Goal: Information Seeking & Learning: Learn about a topic

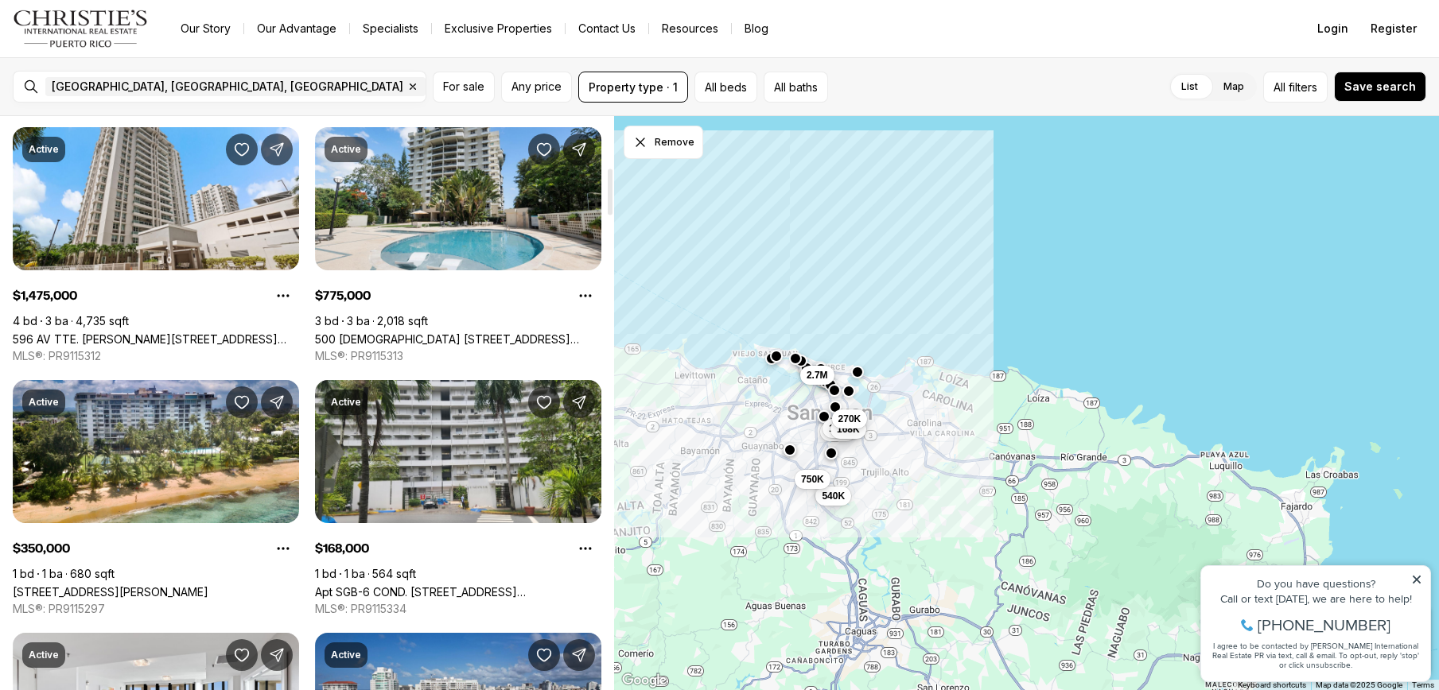
scroll to position [636, 0]
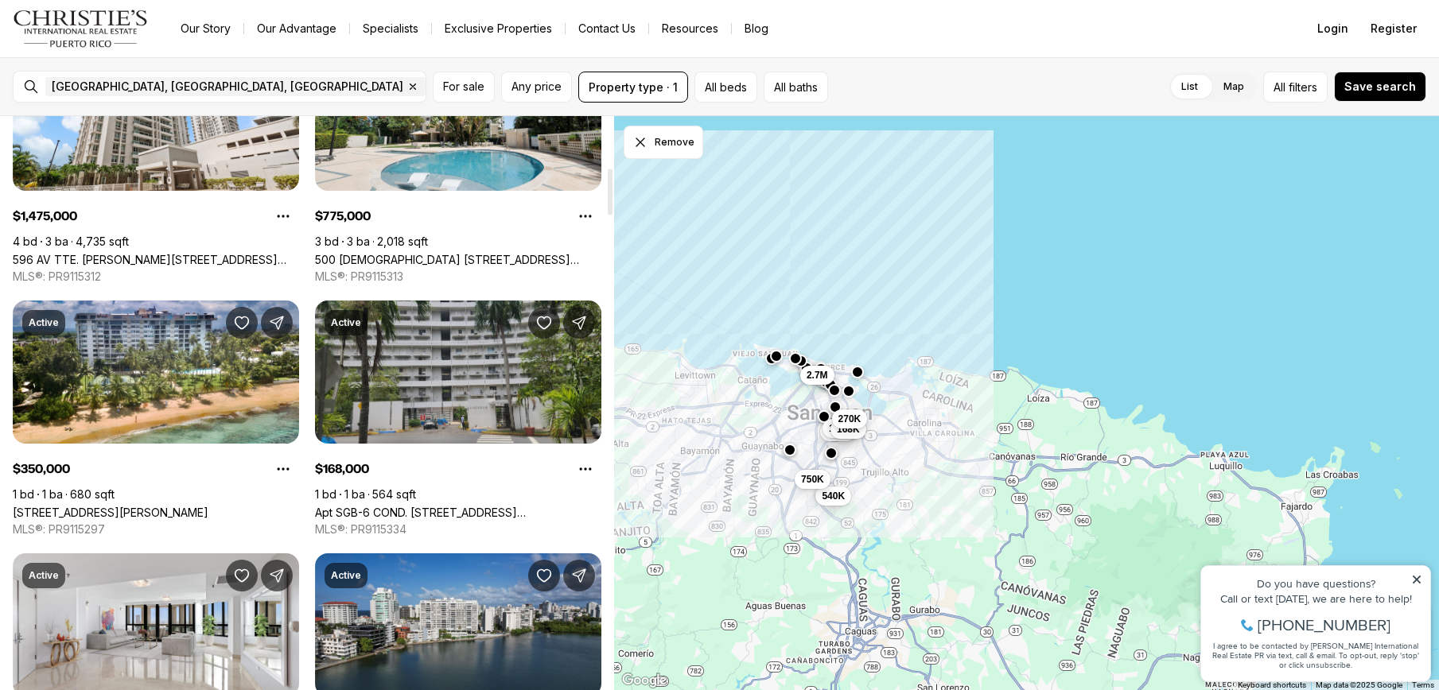
click at [426, 506] on link "Apt SGB-6 COND. [STREET_ADDRESS][PERSON_NAME]" at bounding box center [458, 513] width 286 height 14
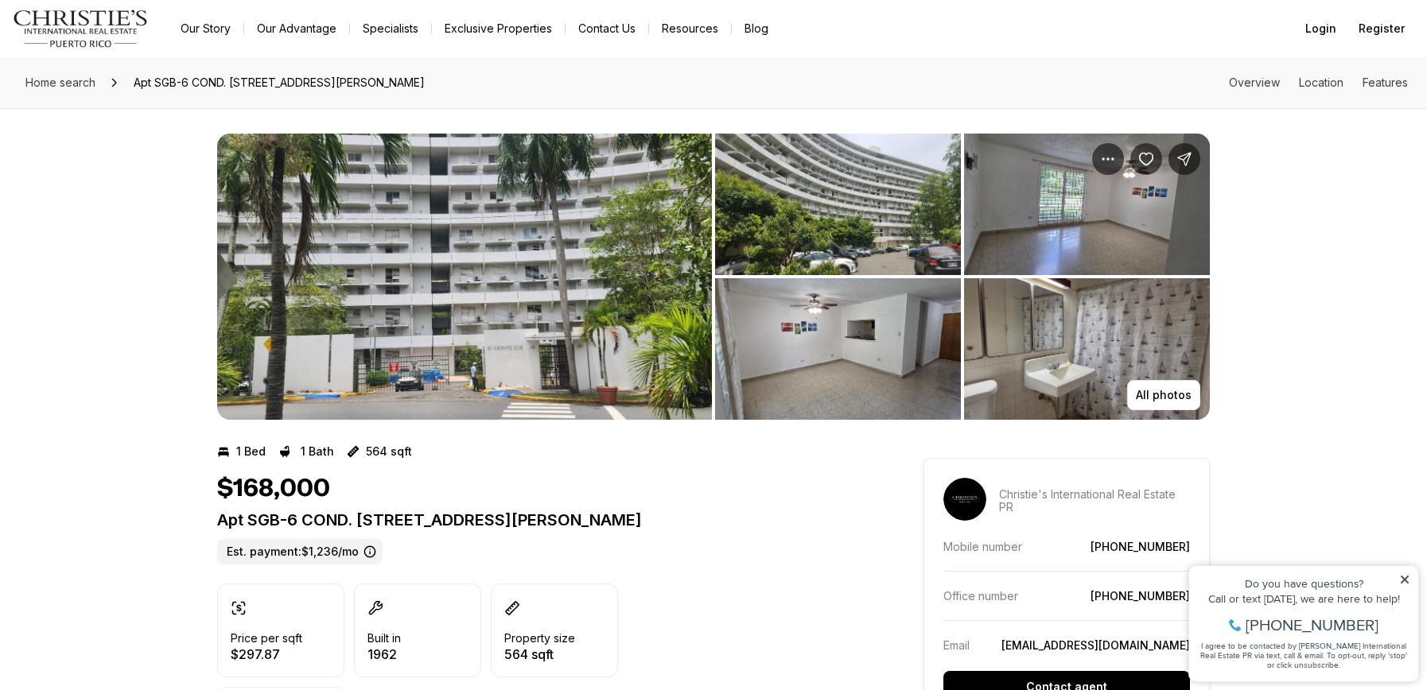
click at [410, 362] on img "View image gallery" at bounding box center [464, 277] width 495 height 286
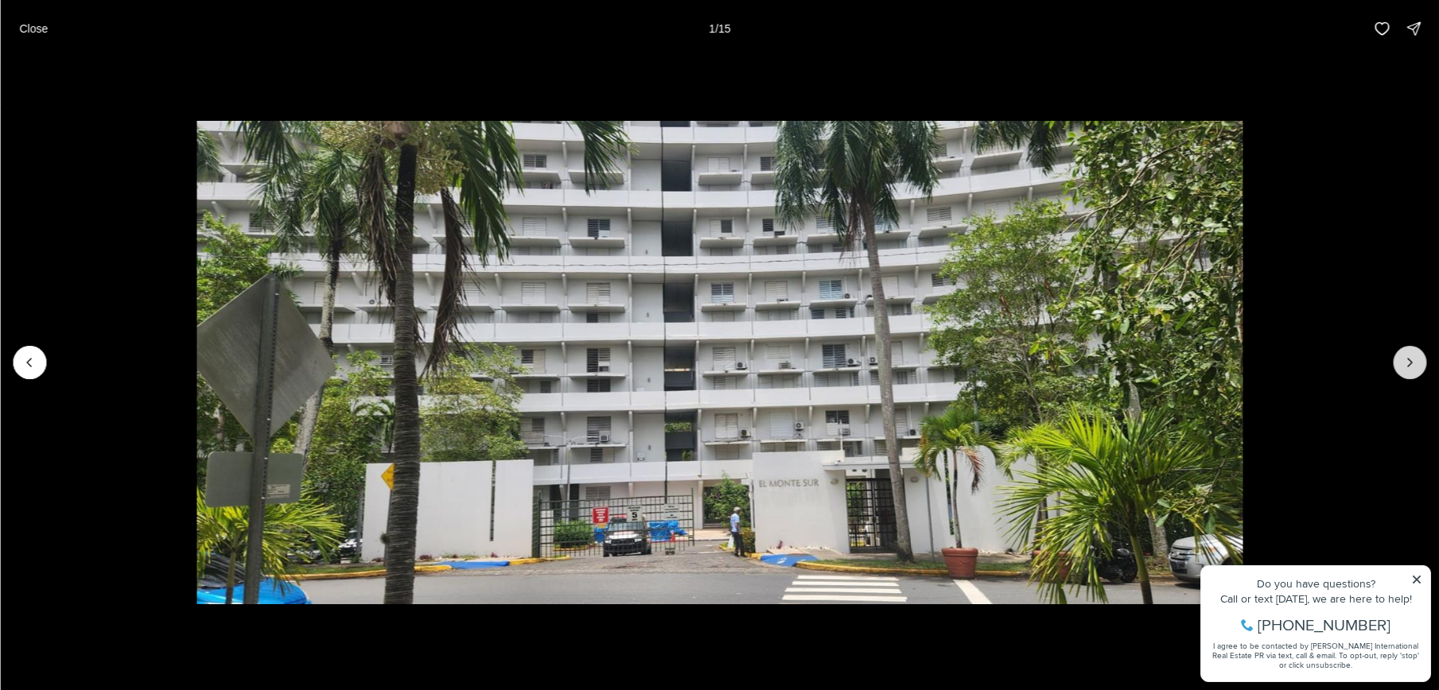
click at [1405, 360] on icon "Next slide" at bounding box center [1409, 363] width 16 height 16
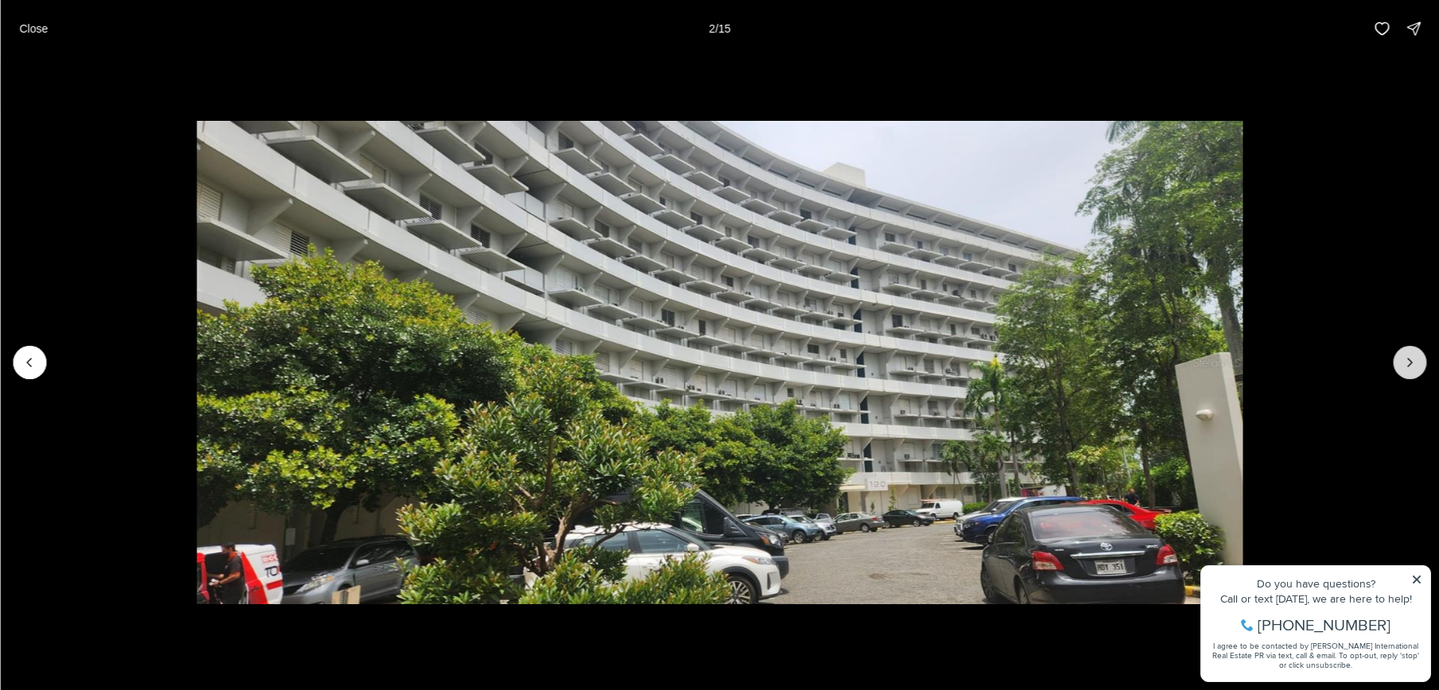
click at [1405, 360] on icon "Next slide" at bounding box center [1409, 363] width 16 height 16
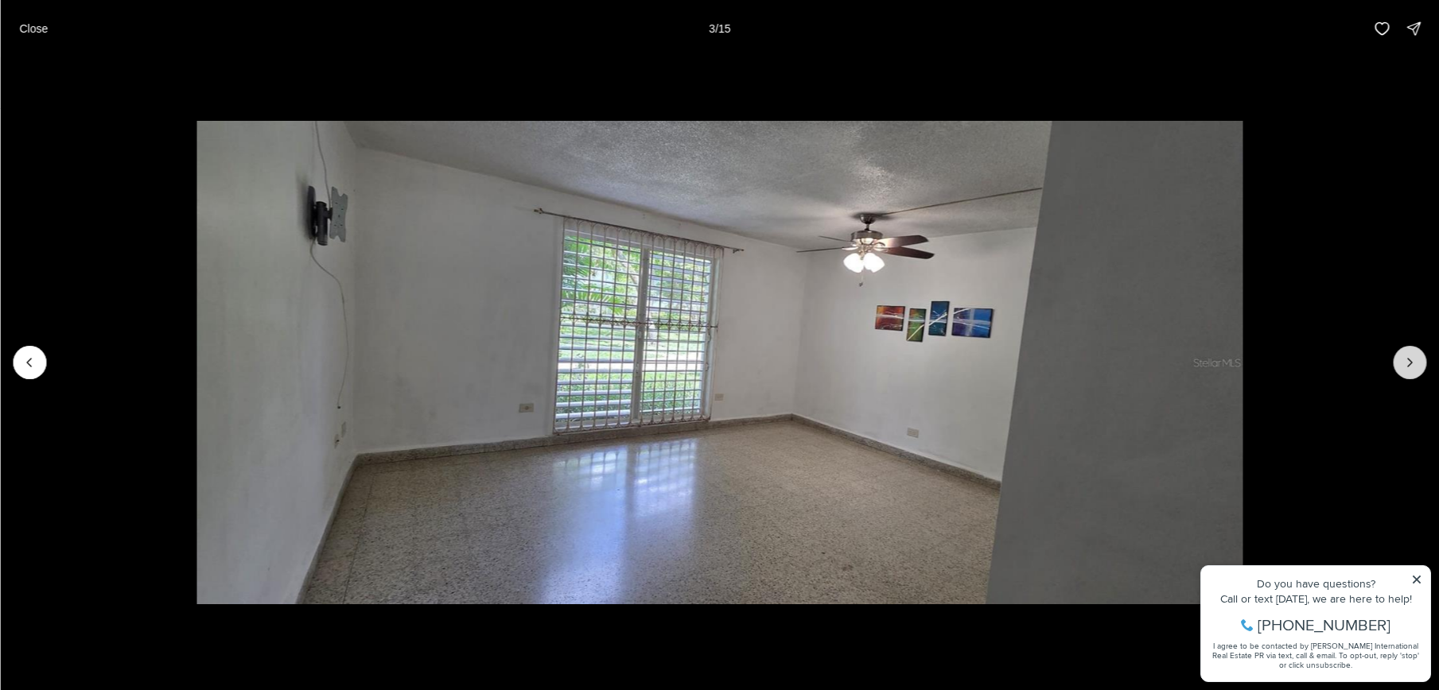
click at [1405, 360] on icon "Next slide" at bounding box center [1409, 363] width 16 height 16
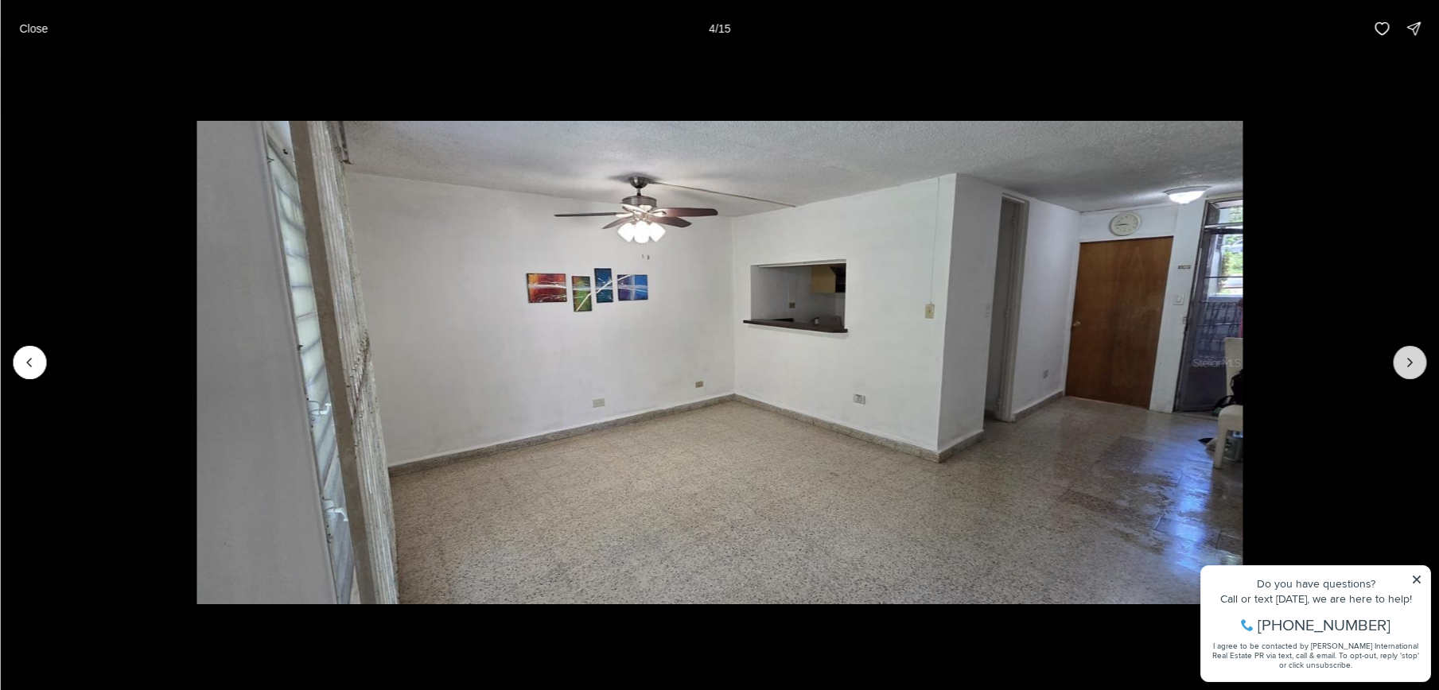
click at [1410, 362] on icon "Next slide" at bounding box center [1409, 363] width 16 height 16
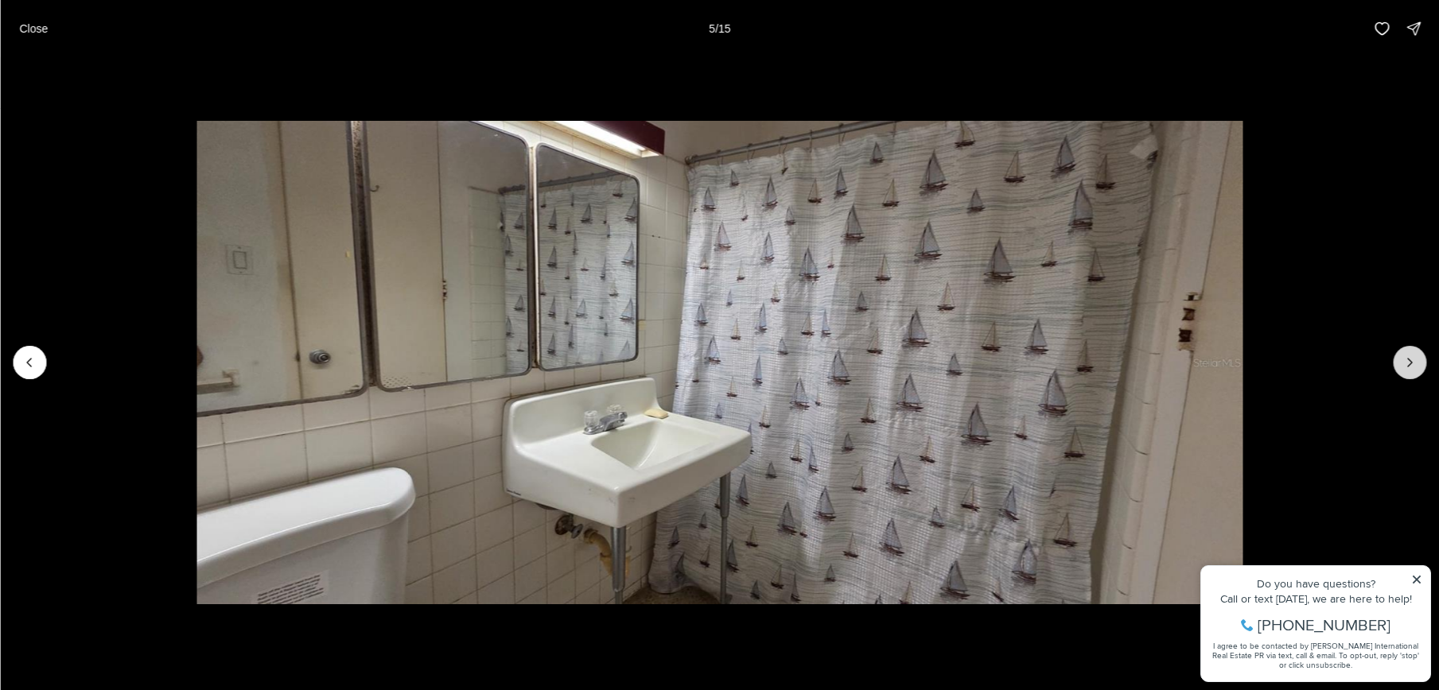
click at [1410, 362] on icon "Next slide" at bounding box center [1409, 363] width 16 height 16
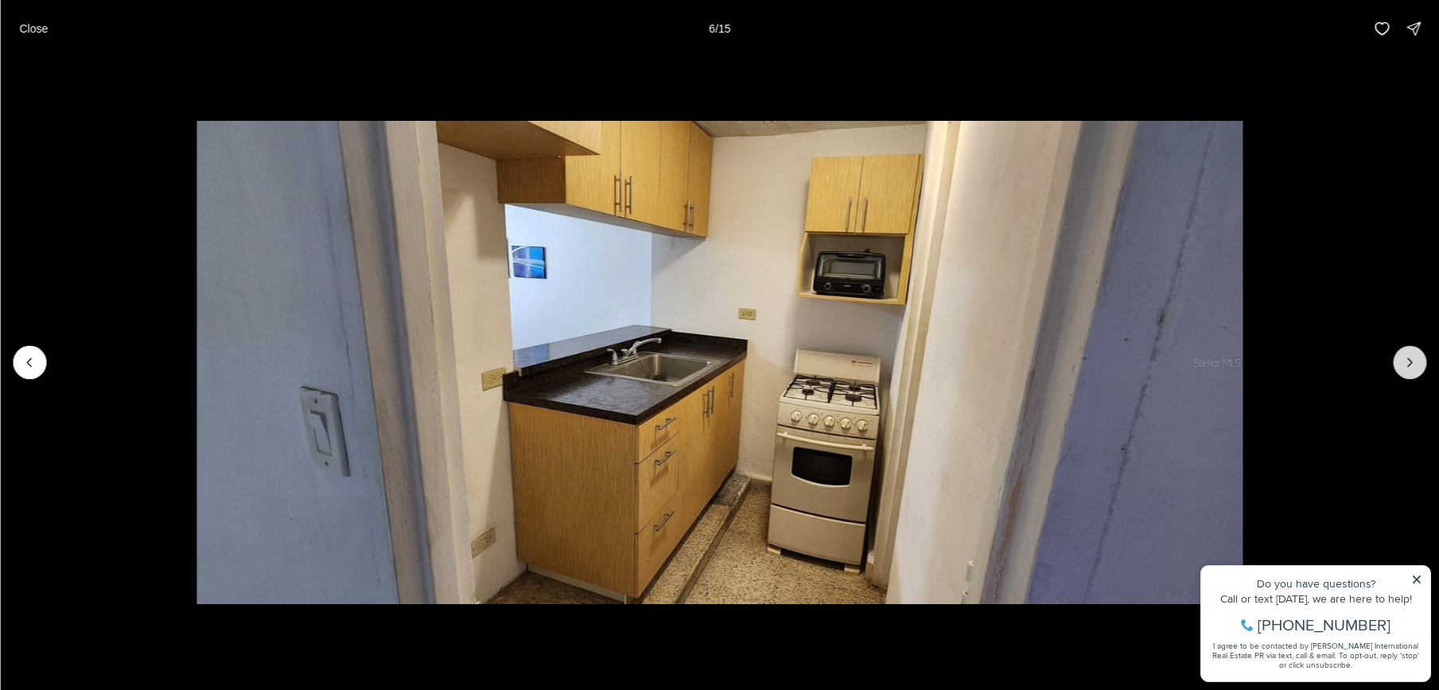
click at [1410, 362] on icon "Next slide" at bounding box center [1409, 363] width 16 height 16
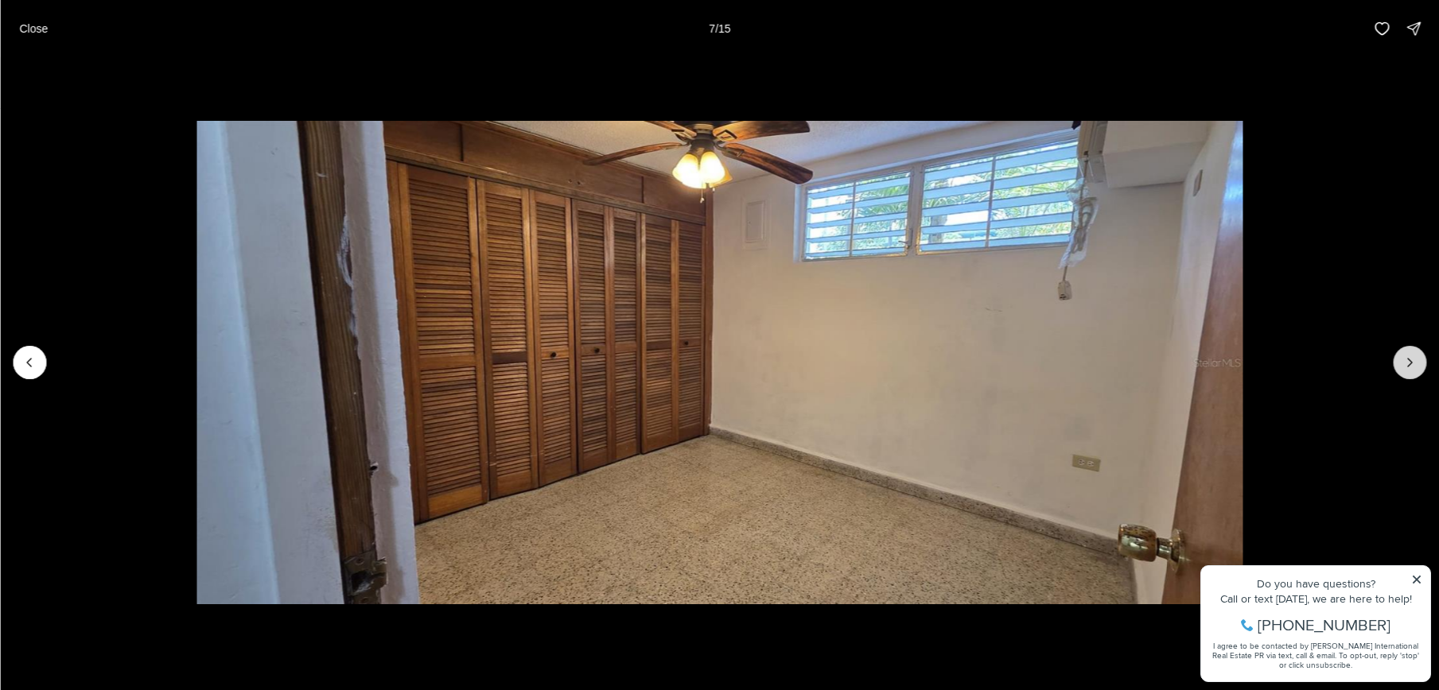
click at [1410, 362] on icon "Next slide" at bounding box center [1409, 363] width 16 height 16
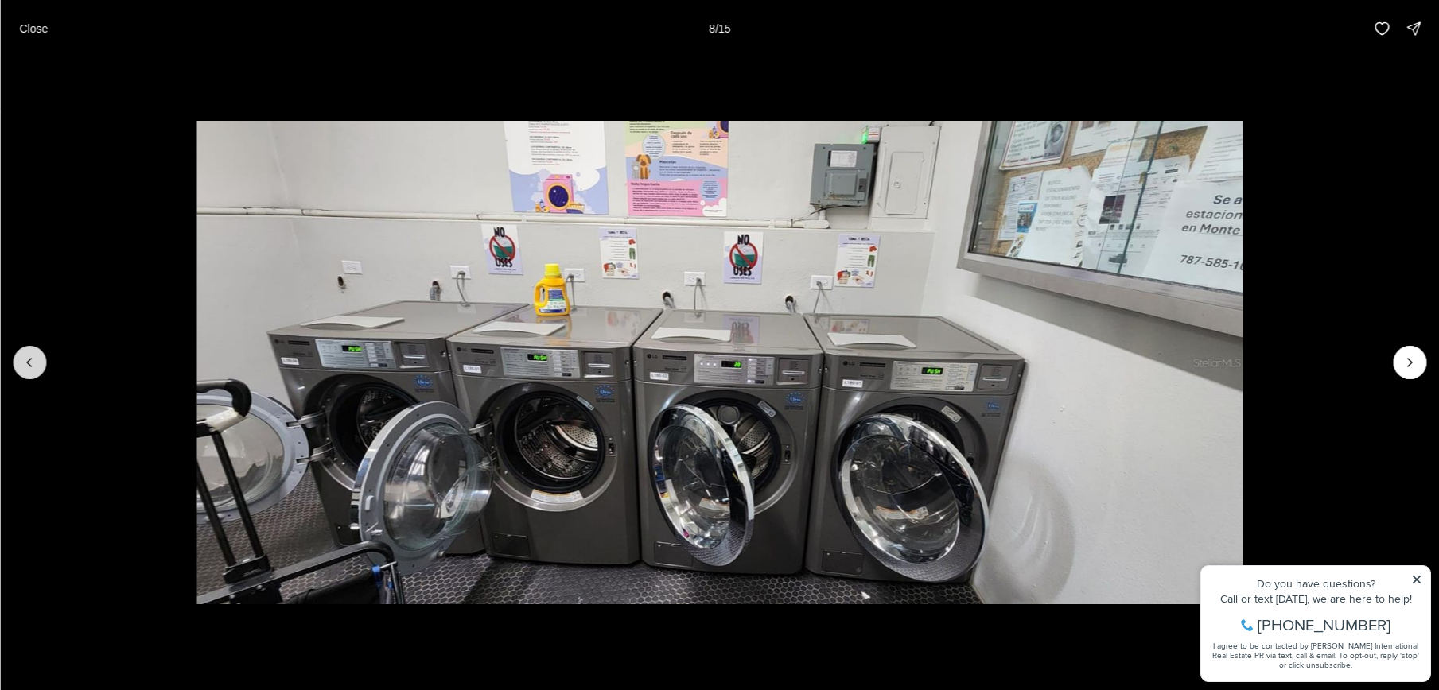
click at [23, 370] on icon "Previous slide" at bounding box center [29, 363] width 16 height 16
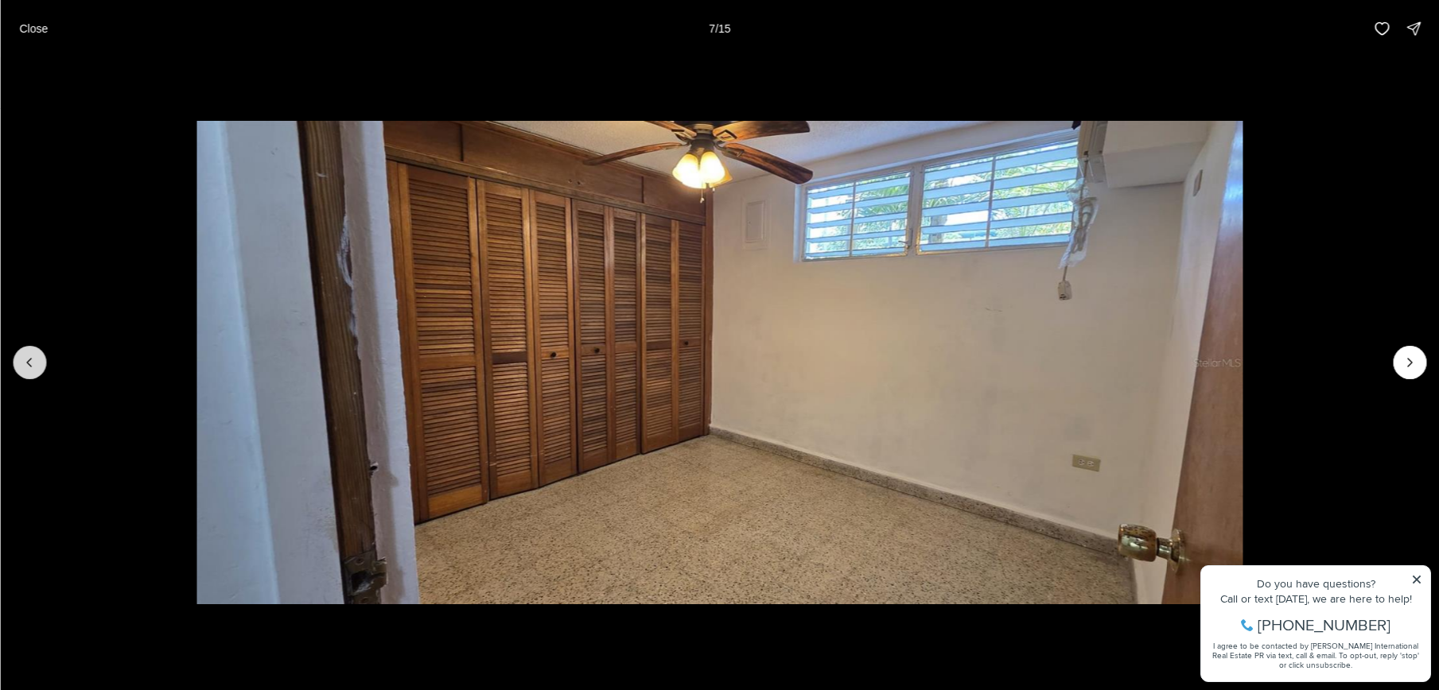
click at [30, 348] on button "Previous slide" at bounding box center [29, 362] width 33 height 33
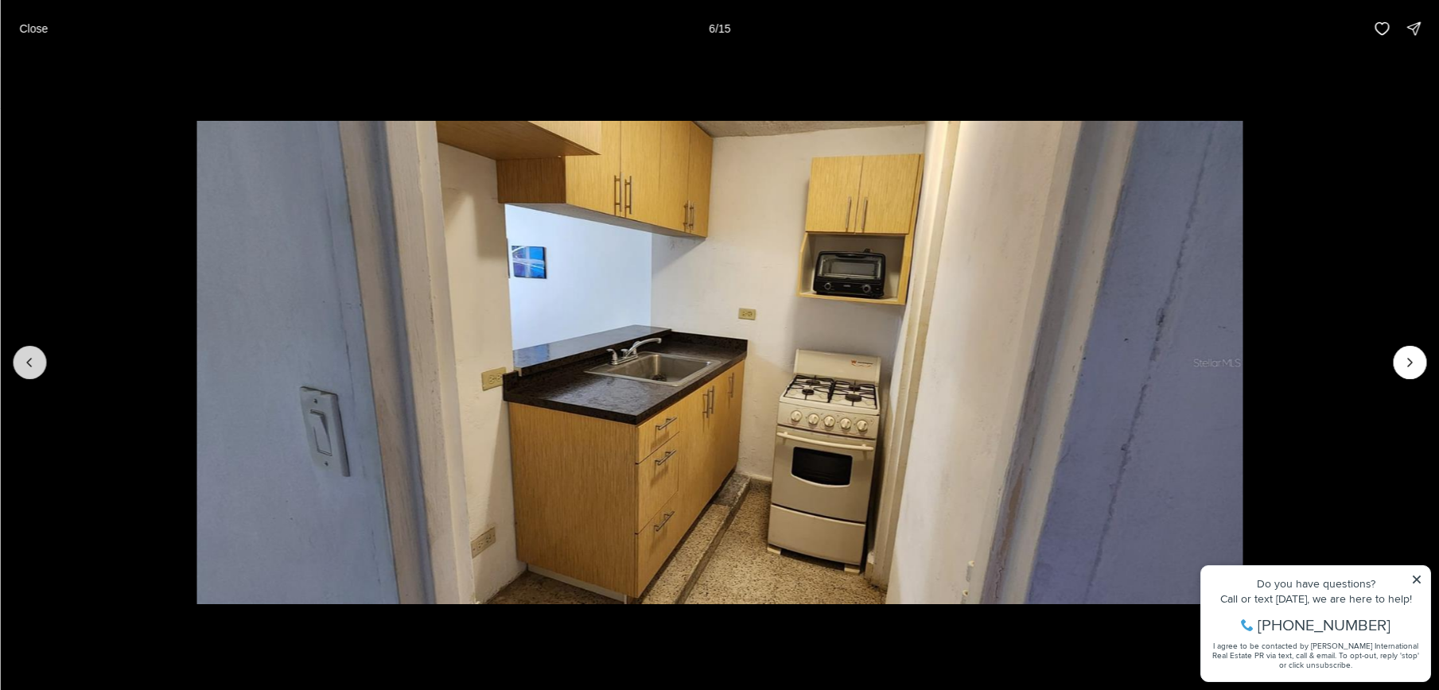
click at [31, 366] on icon "Previous slide" at bounding box center [29, 363] width 4 height 8
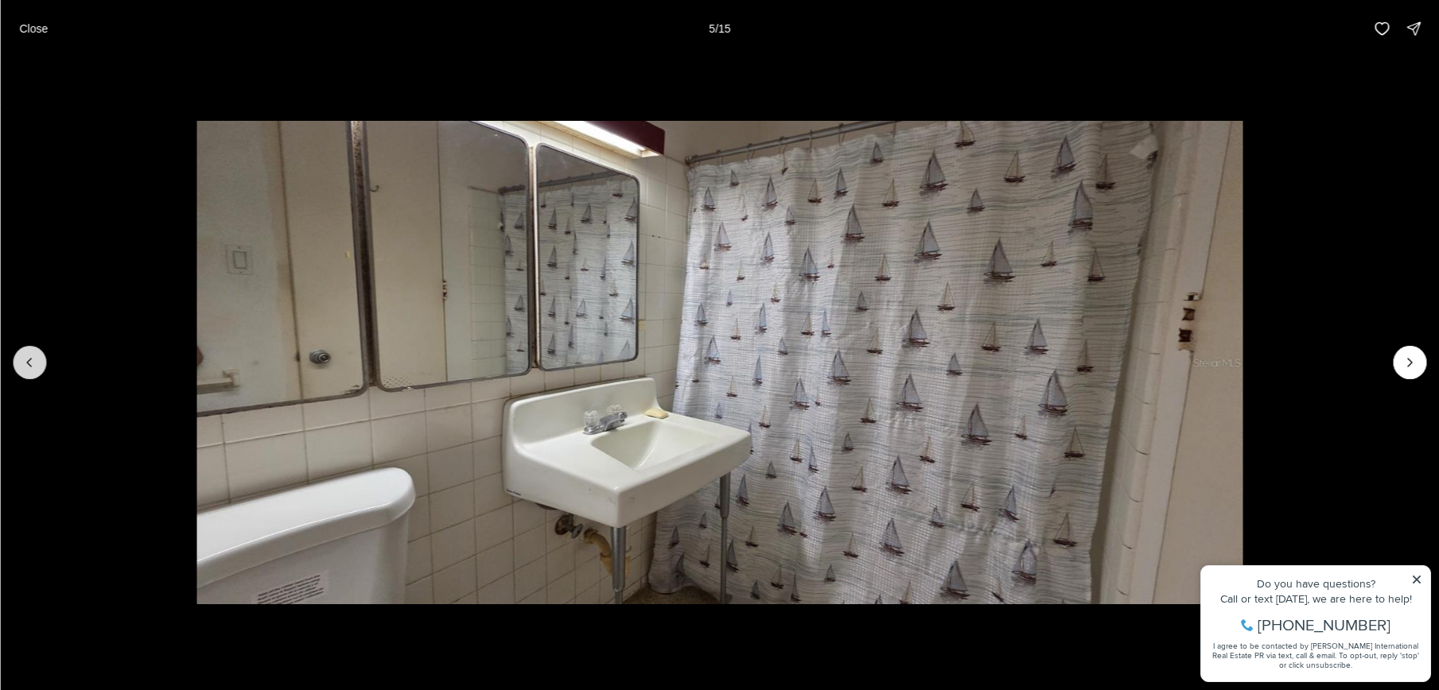
click at [31, 366] on icon "Previous slide" at bounding box center [29, 363] width 4 height 8
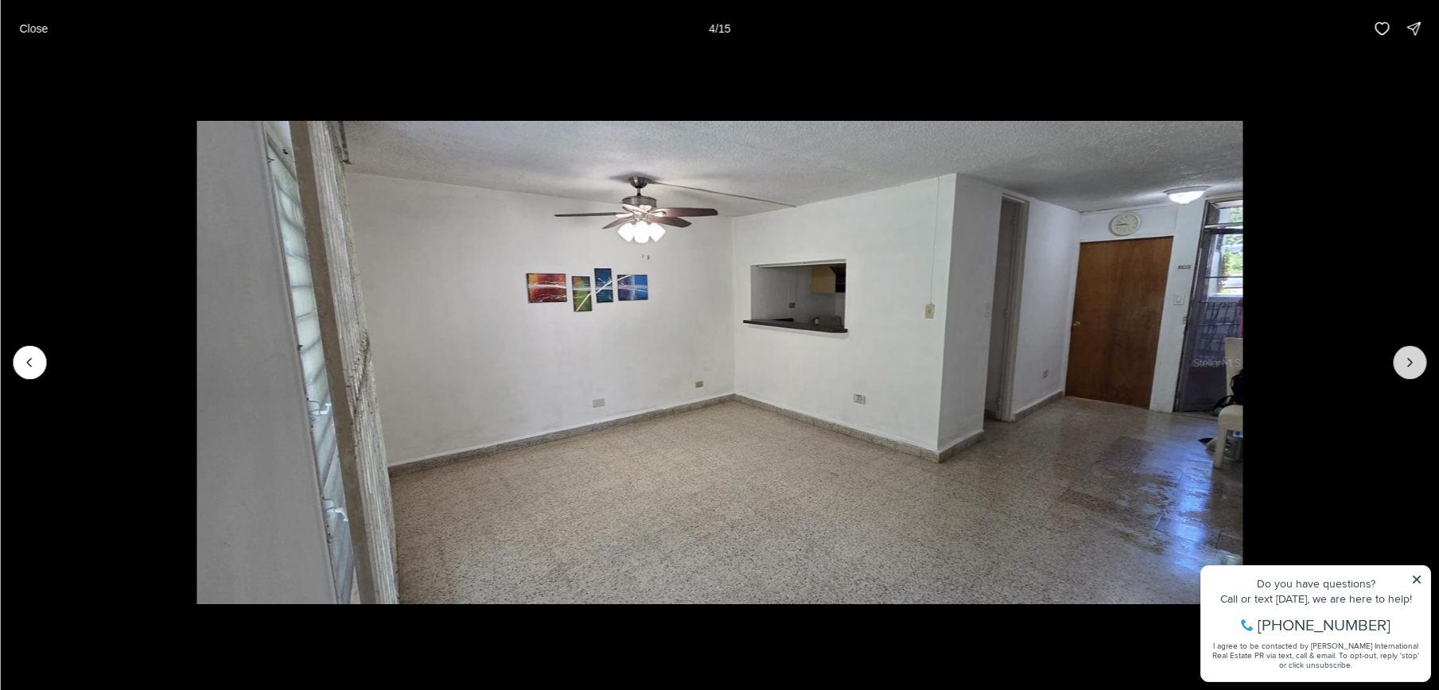
click at [1413, 362] on icon "Next slide" at bounding box center [1409, 363] width 16 height 16
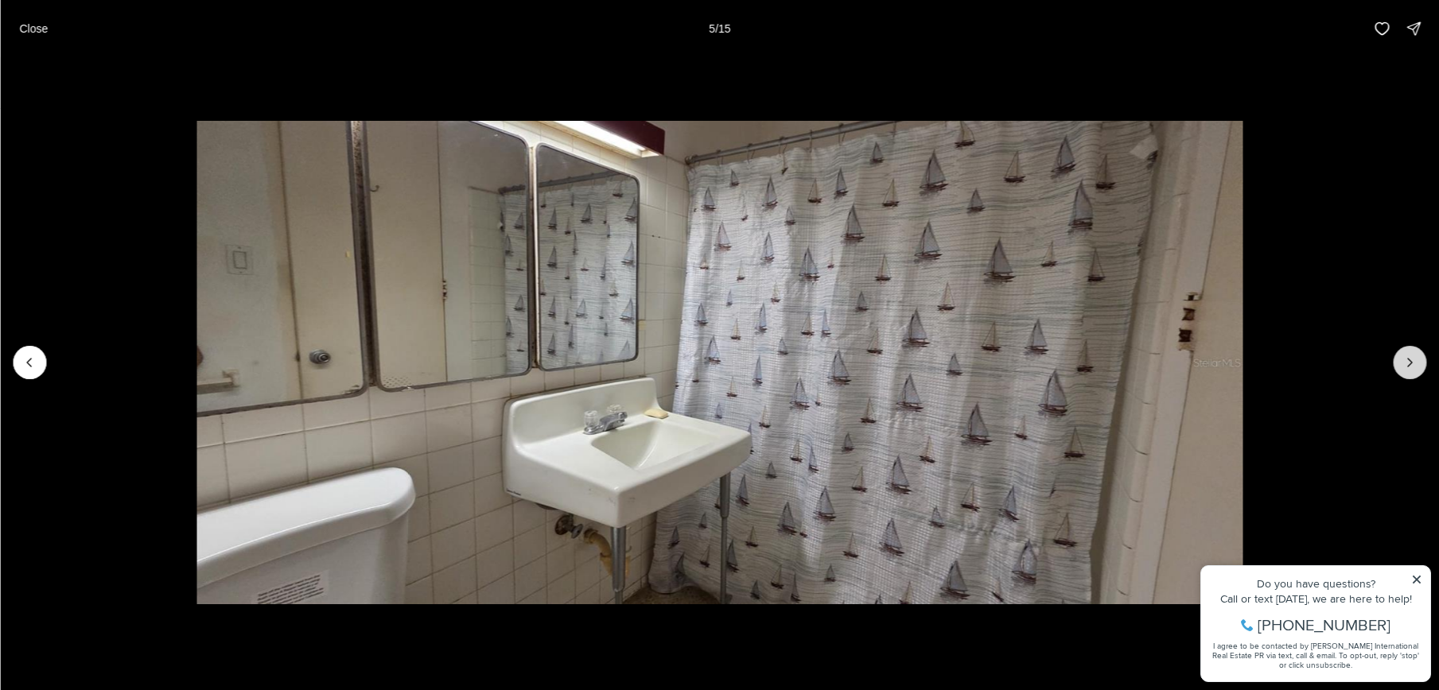
click at [1413, 362] on icon "Next slide" at bounding box center [1409, 363] width 16 height 16
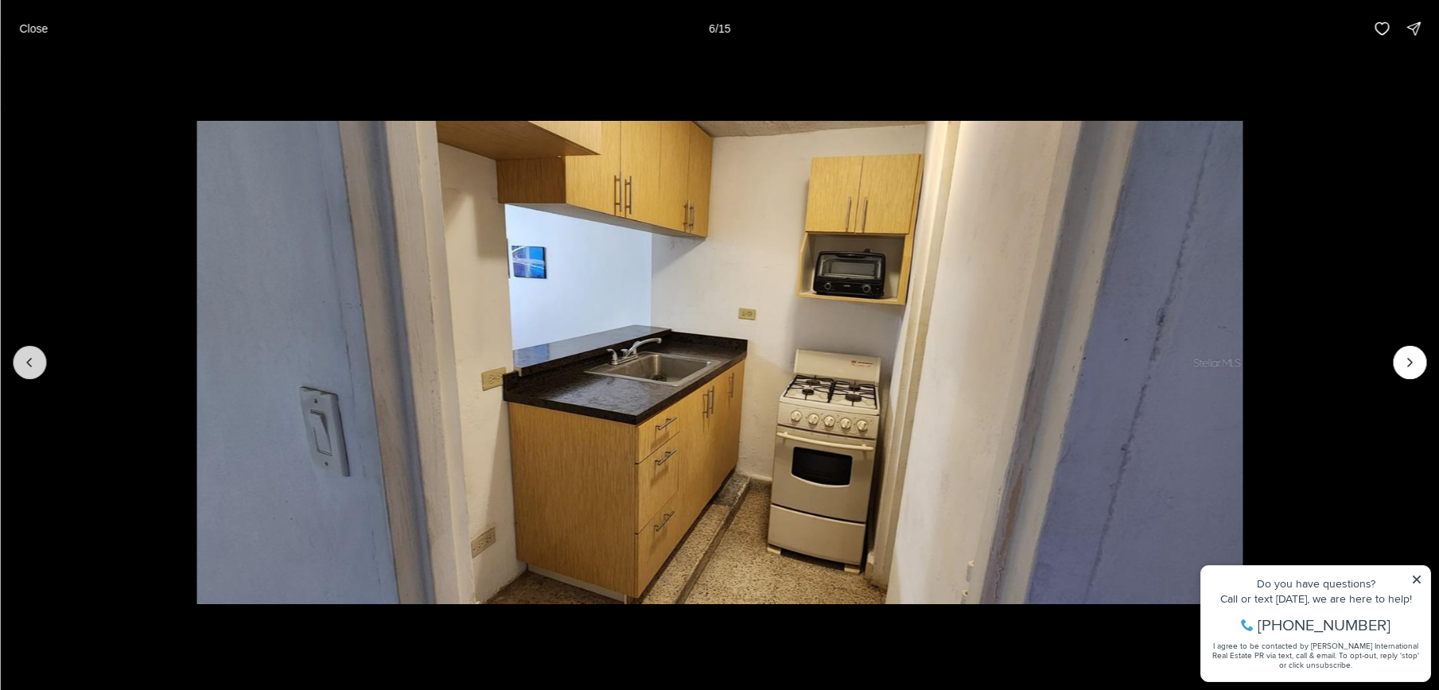
click at [33, 362] on icon "Previous slide" at bounding box center [29, 363] width 16 height 16
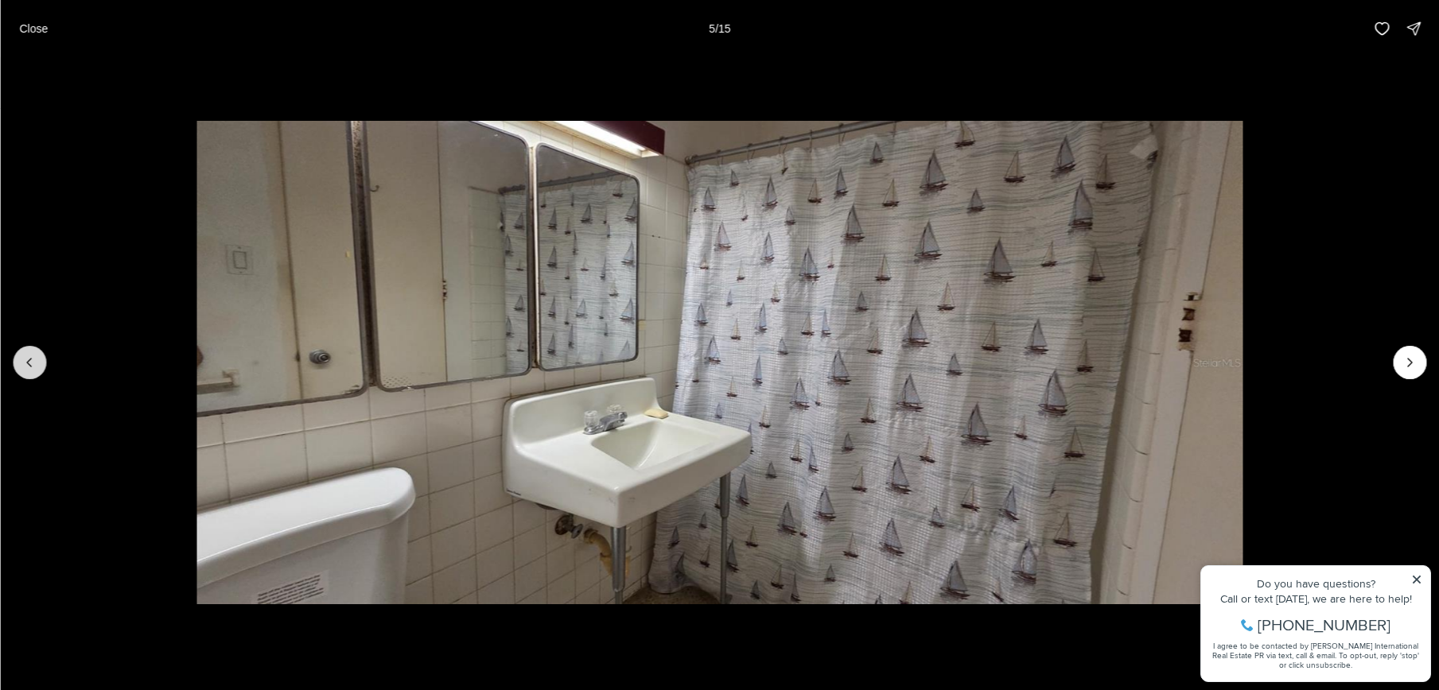
click at [33, 362] on icon "Previous slide" at bounding box center [29, 363] width 16 height 16
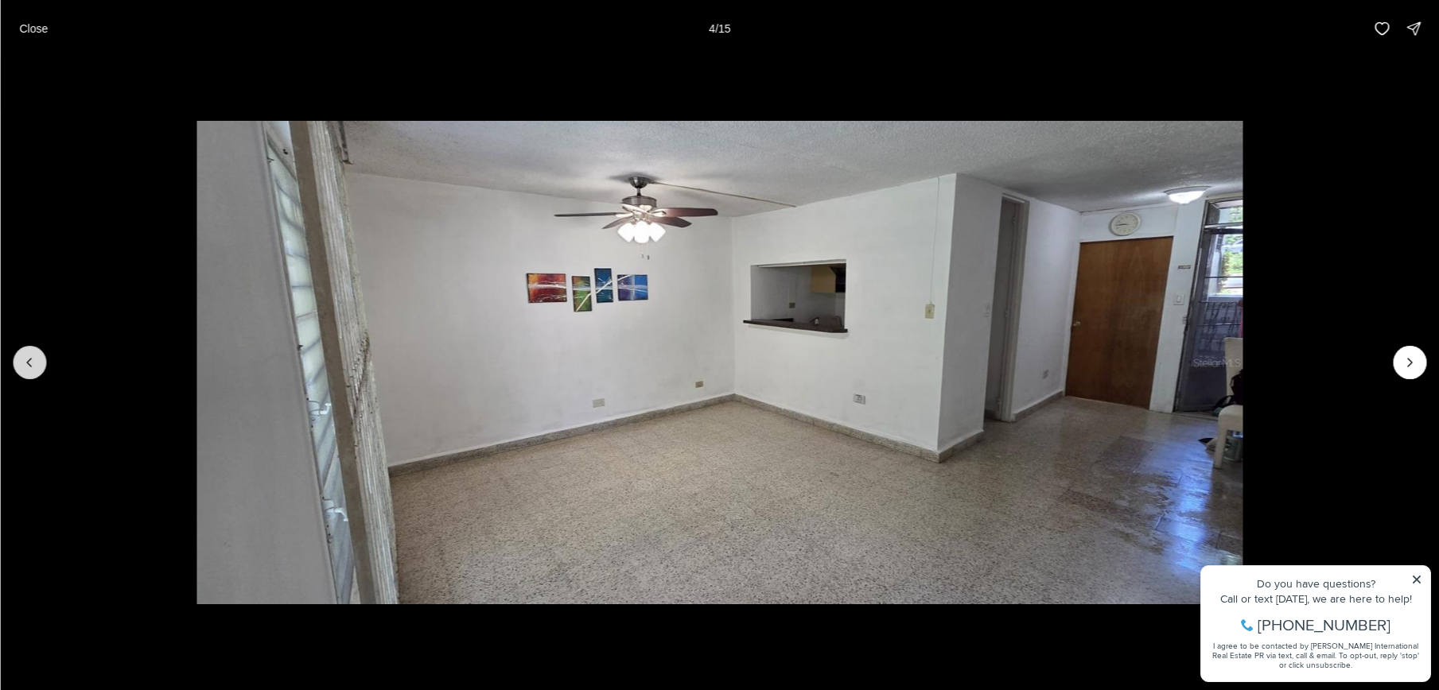
click at [33, 362] on icon "Previous slide" at bounding box center [29, 363] width 16 height 16
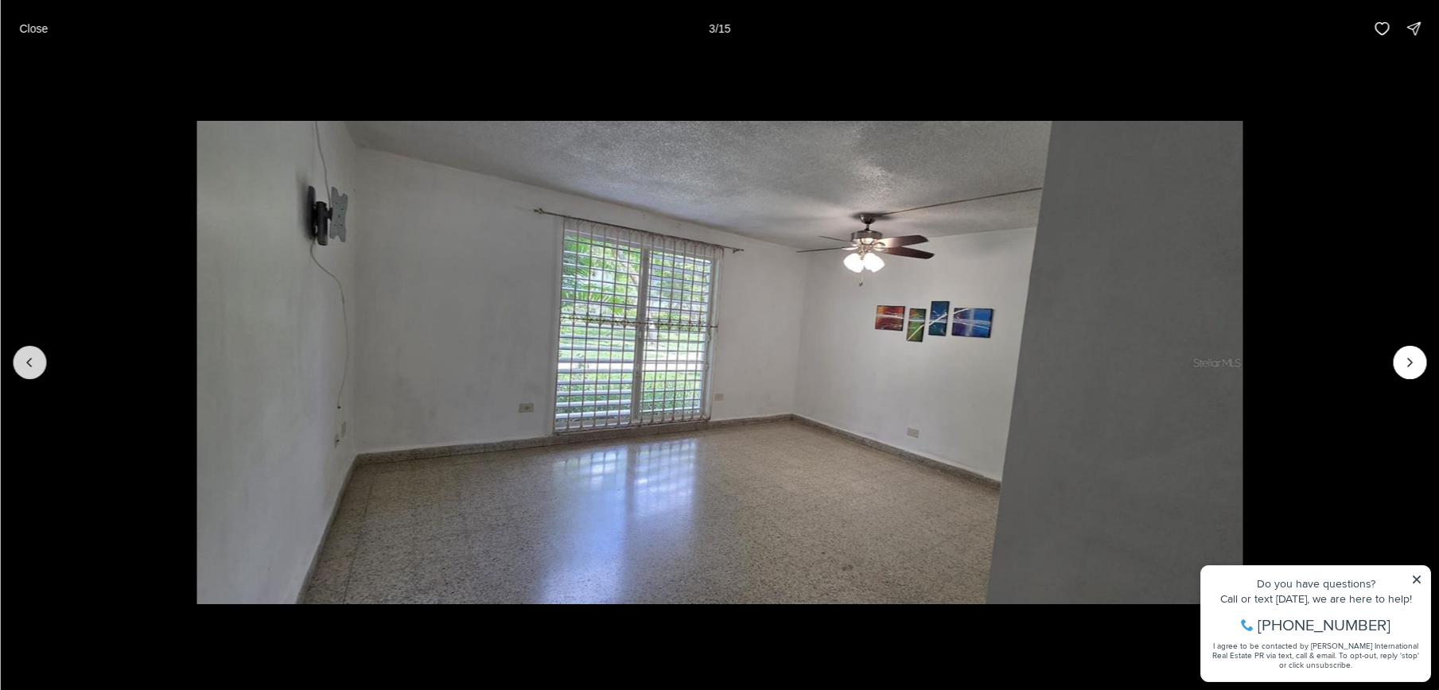
click at [34, 361] on icon "Previous slide" at bounding box center [29, 363] width 16 height 16
